Goal: Navigation & Orientation: Find specific page/section

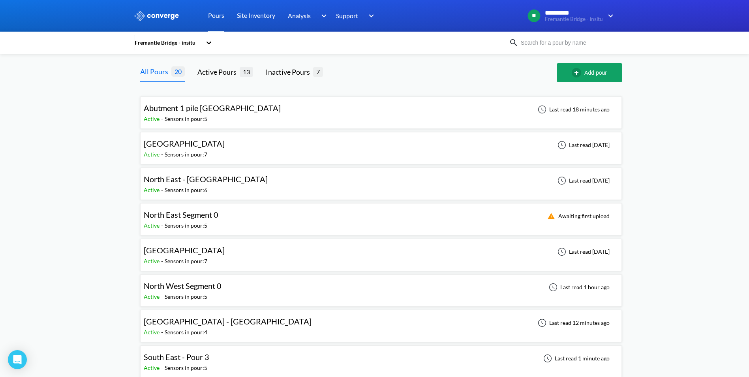
click at [202, 292] on div "Sensors in pour: 5" at bounding box center [186, 296] width 43 height 9
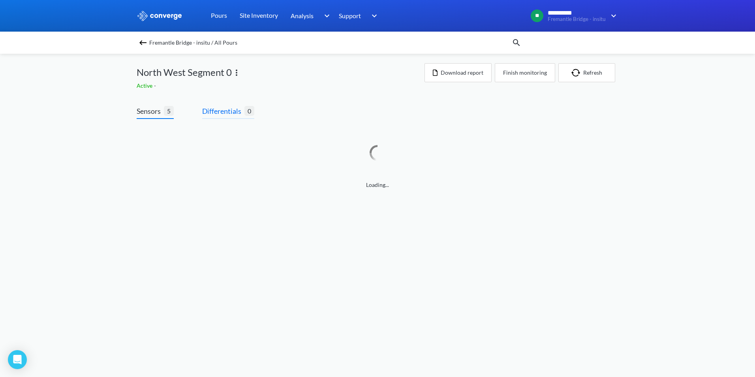
click at [222, 113] on span "Differentials" at bounding box center [223, 110] width 42 height 11
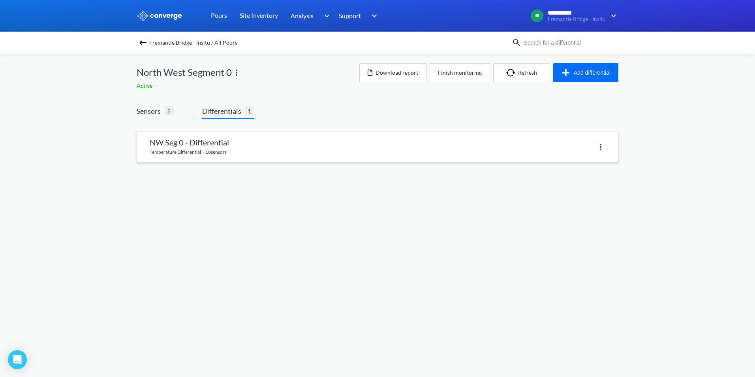
click at [210, 151] on link at bounding box center [377, 147] width 481 height 30
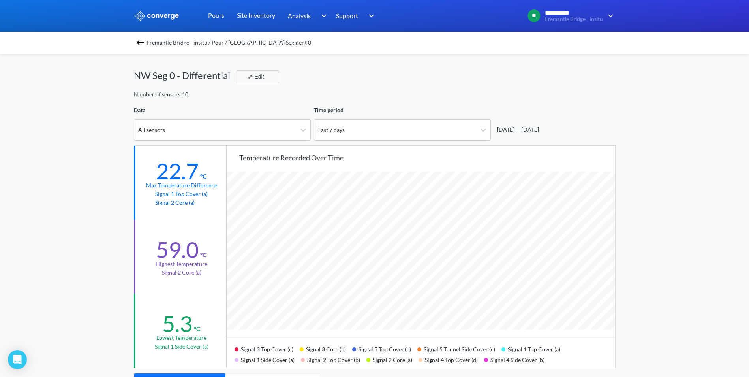
scroll to position [661, 749]
click at [162, 50] on div "Fremantle Bridge - insitu / Pour / [GEOGRAPHIC_DATA] Segment 0" at bounding box center [374, 43] width 749 height 22
click at [163, 46] on span "Fremantle Bridge - insitu / Pour / [GEOGRAPHIC_DATA] Segment 0" at bounding box center [228, 42] width 165 height 11
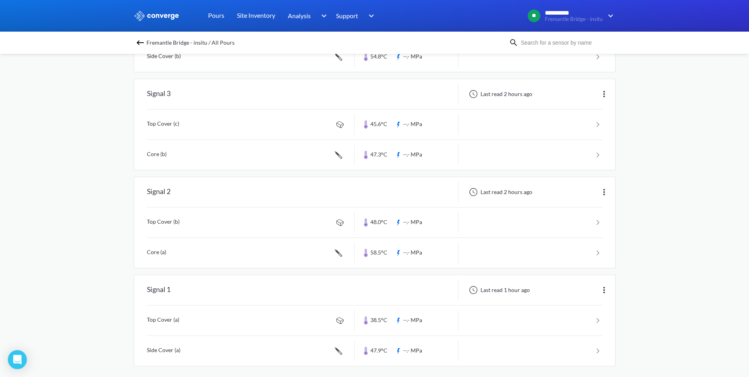
scroll to position [254, 0]
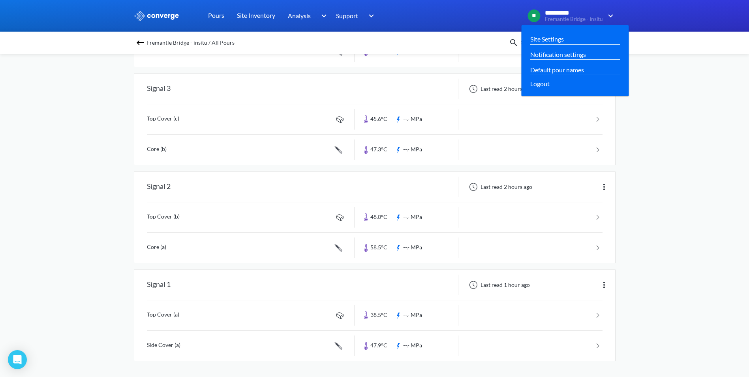
click at [610, 18] on img at bounding box center [609, 15] width 13 height 9
click at [551, 34] on div "Site Settings" at bounding box center [575, 39] width 95 height 15
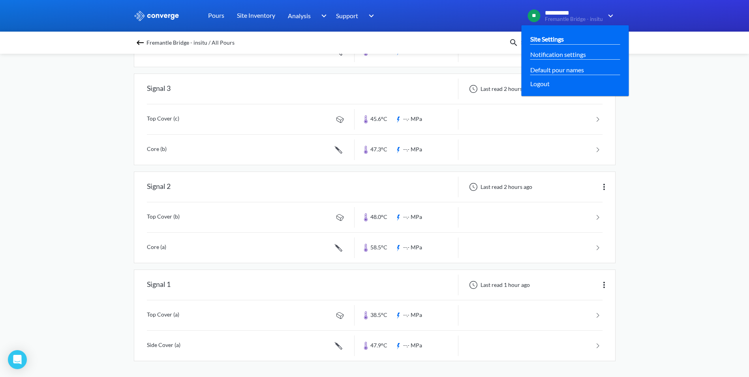
click at [554, 43] on link "Site Settings" at bounding box center [547, 39] width 34 height 10
